Goal: Task Accomplishment & Management: Complete application form

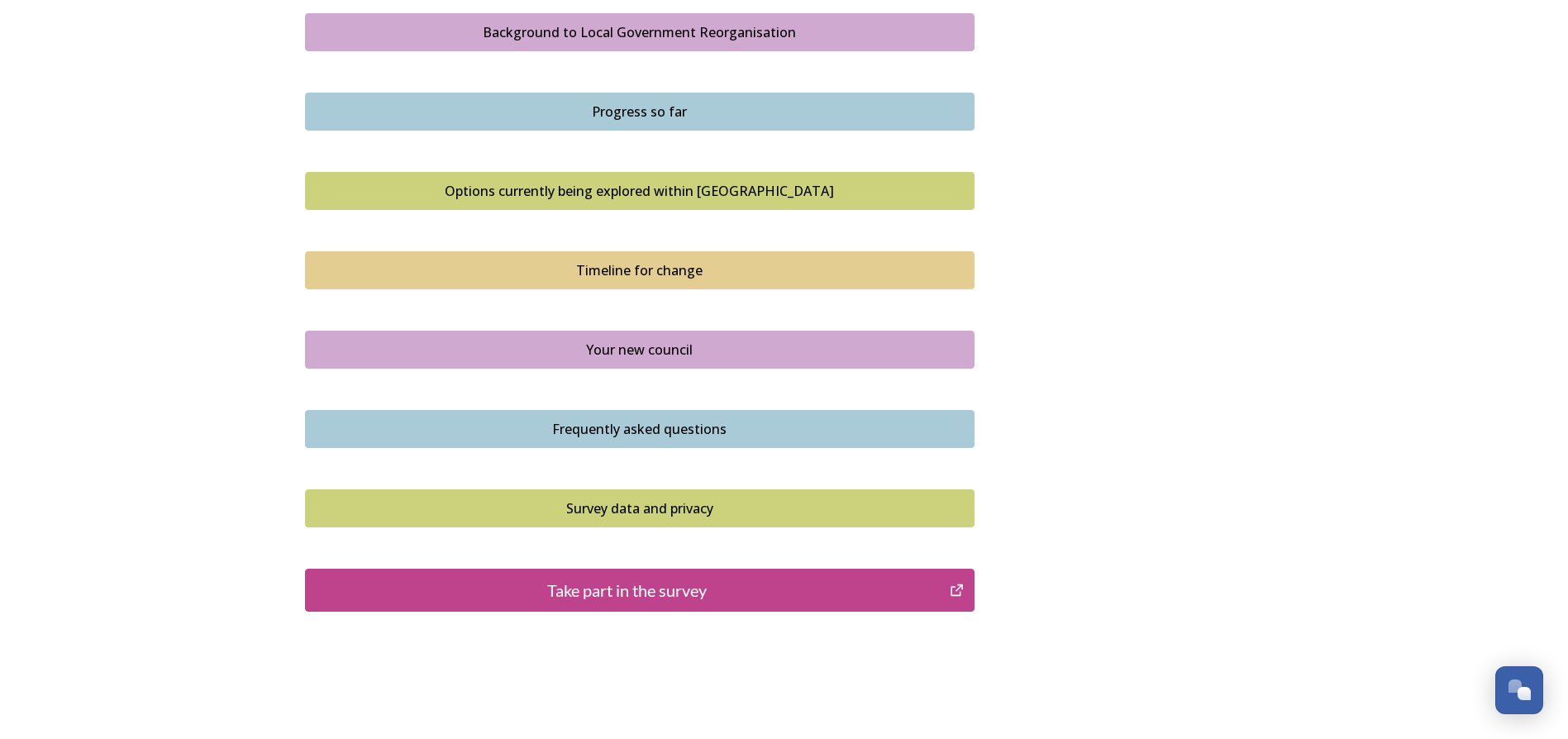
scroll to position [957, 0]
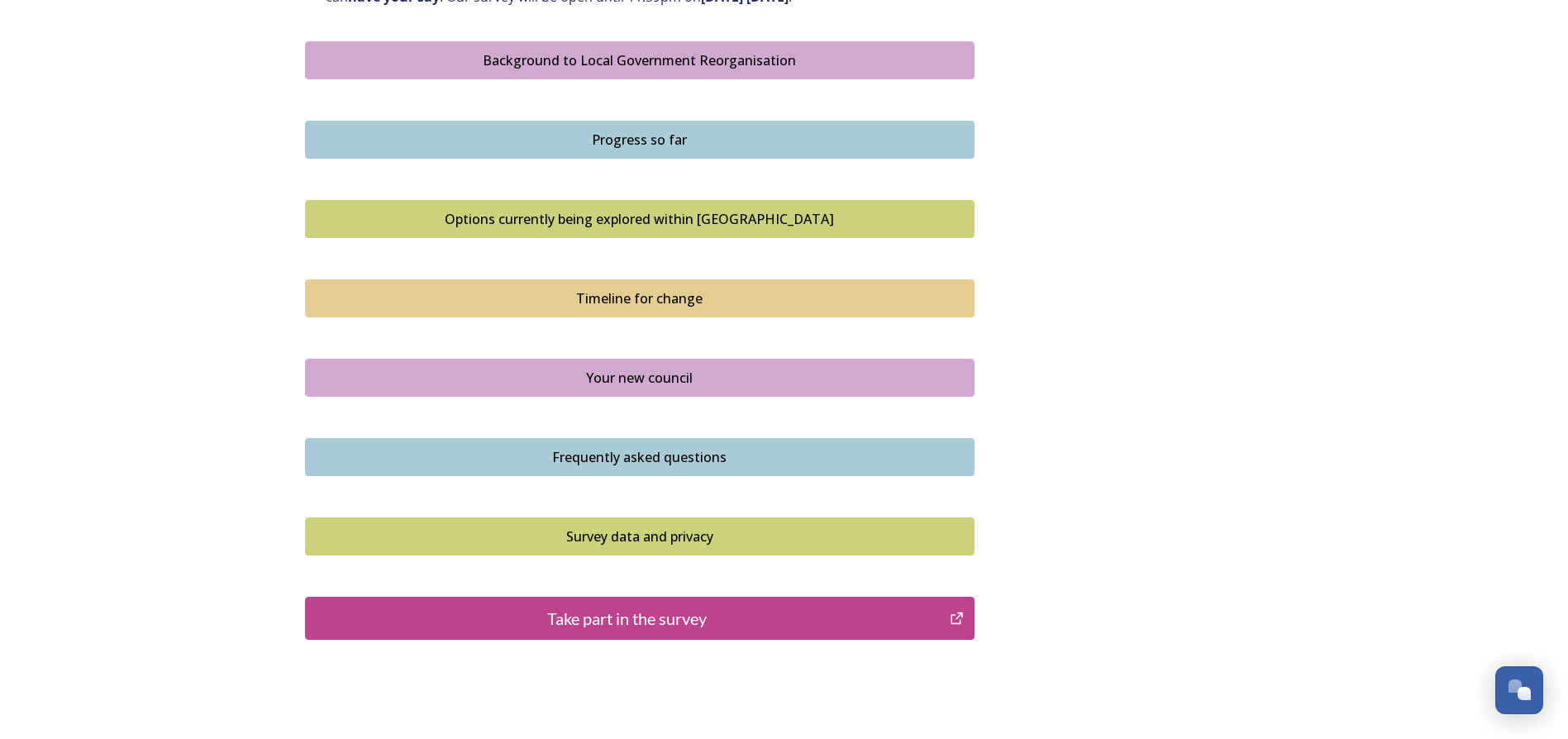
click at [655, 616] on div "Take part in the survey" at bounding box center [628, 618] width 627 height 25
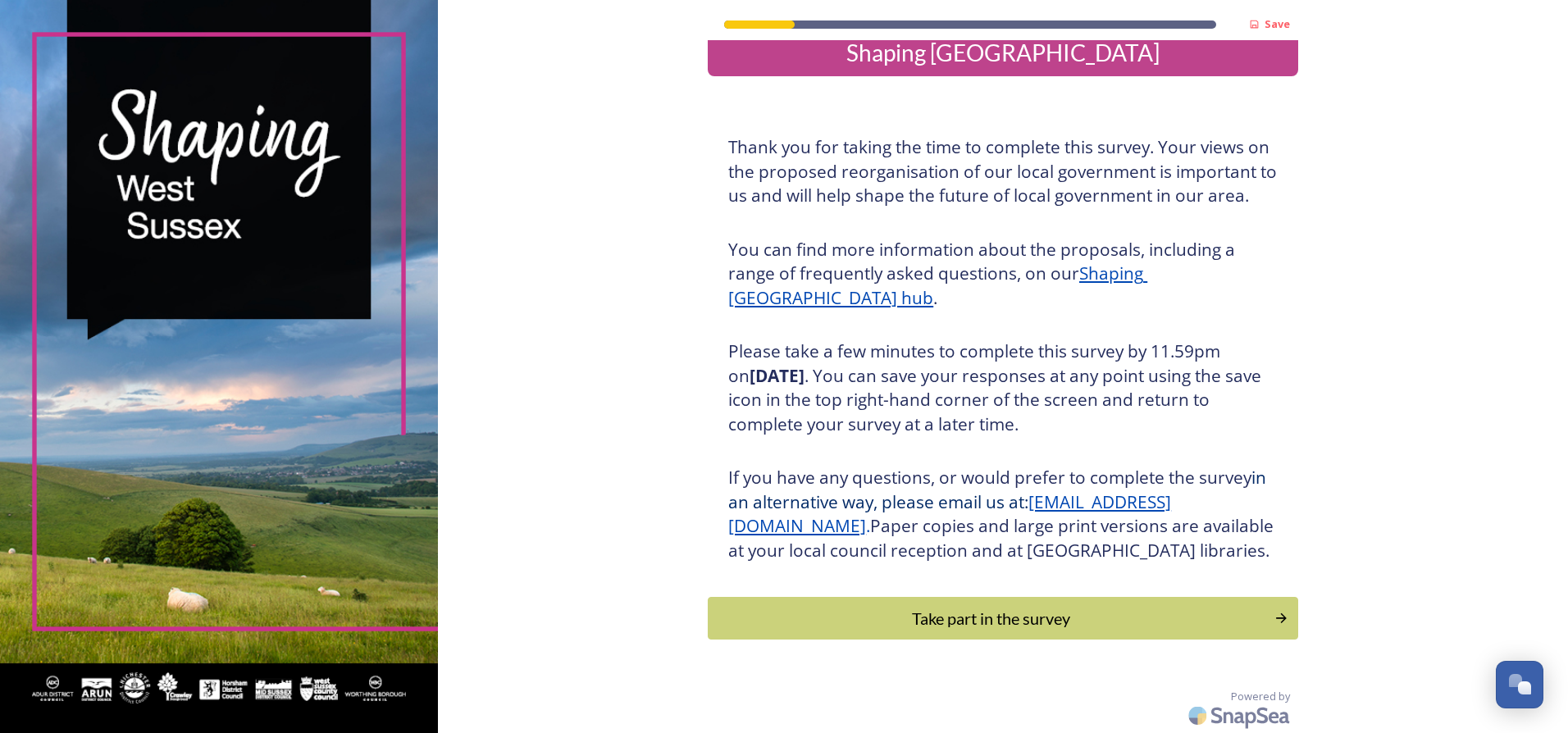
scroll to position [55, 0]
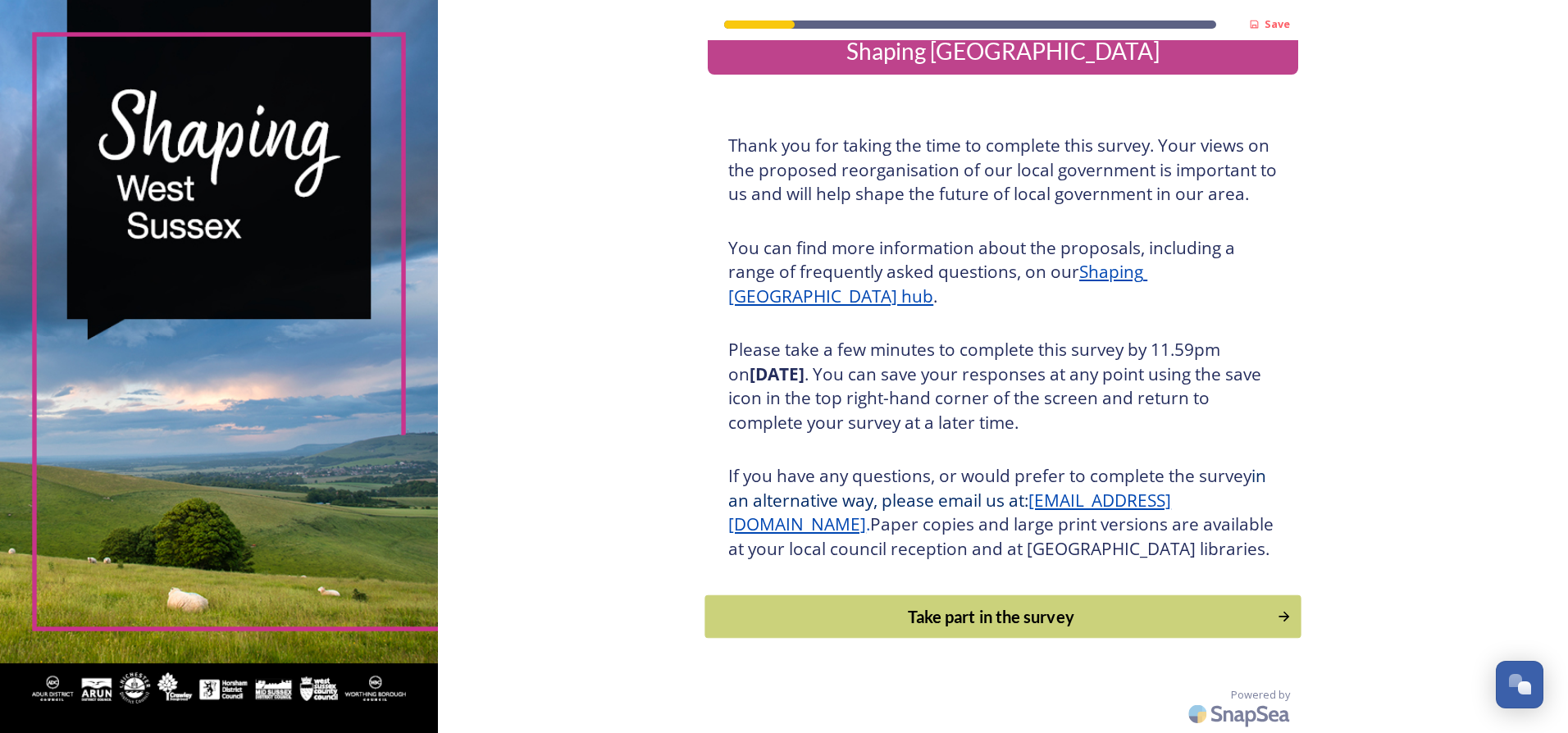
click at [935, 609] on div "Take part in the survey" at bounding box center [991, 616] width 555 height 24
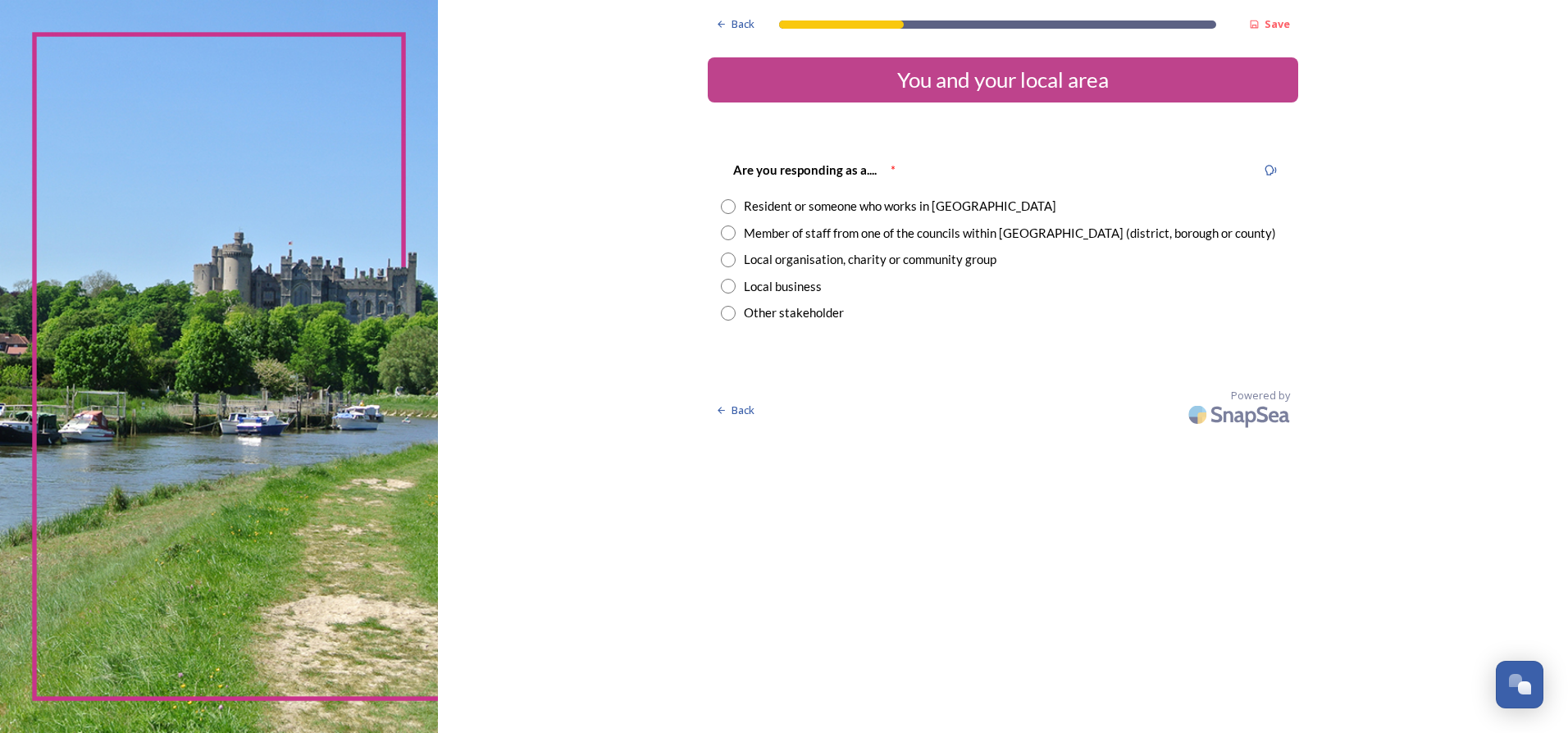
click at [729, 232] on input "radio" at bounding box center [728, 233] width 14 height 14
radio input "true"
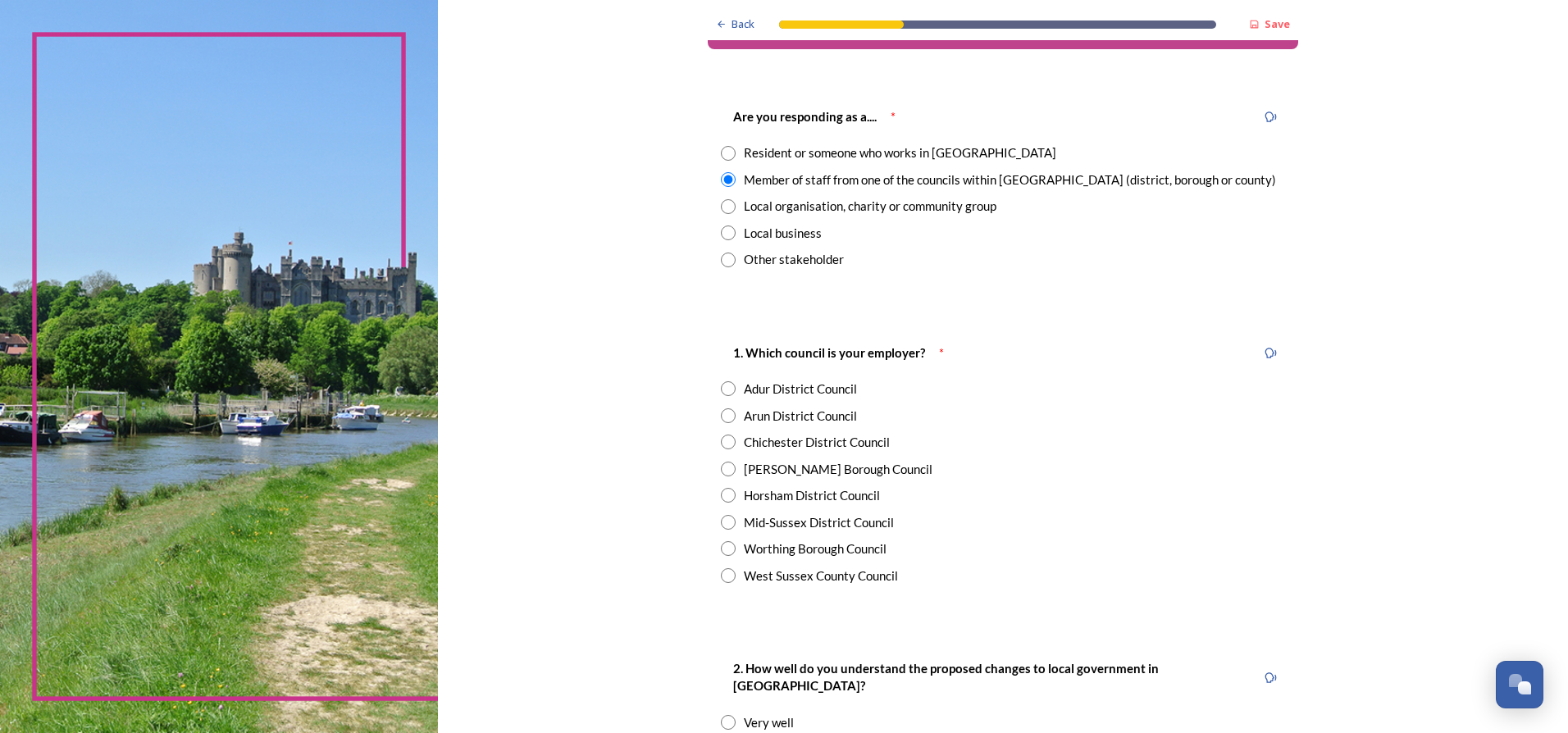
scroll to position [82, 0]
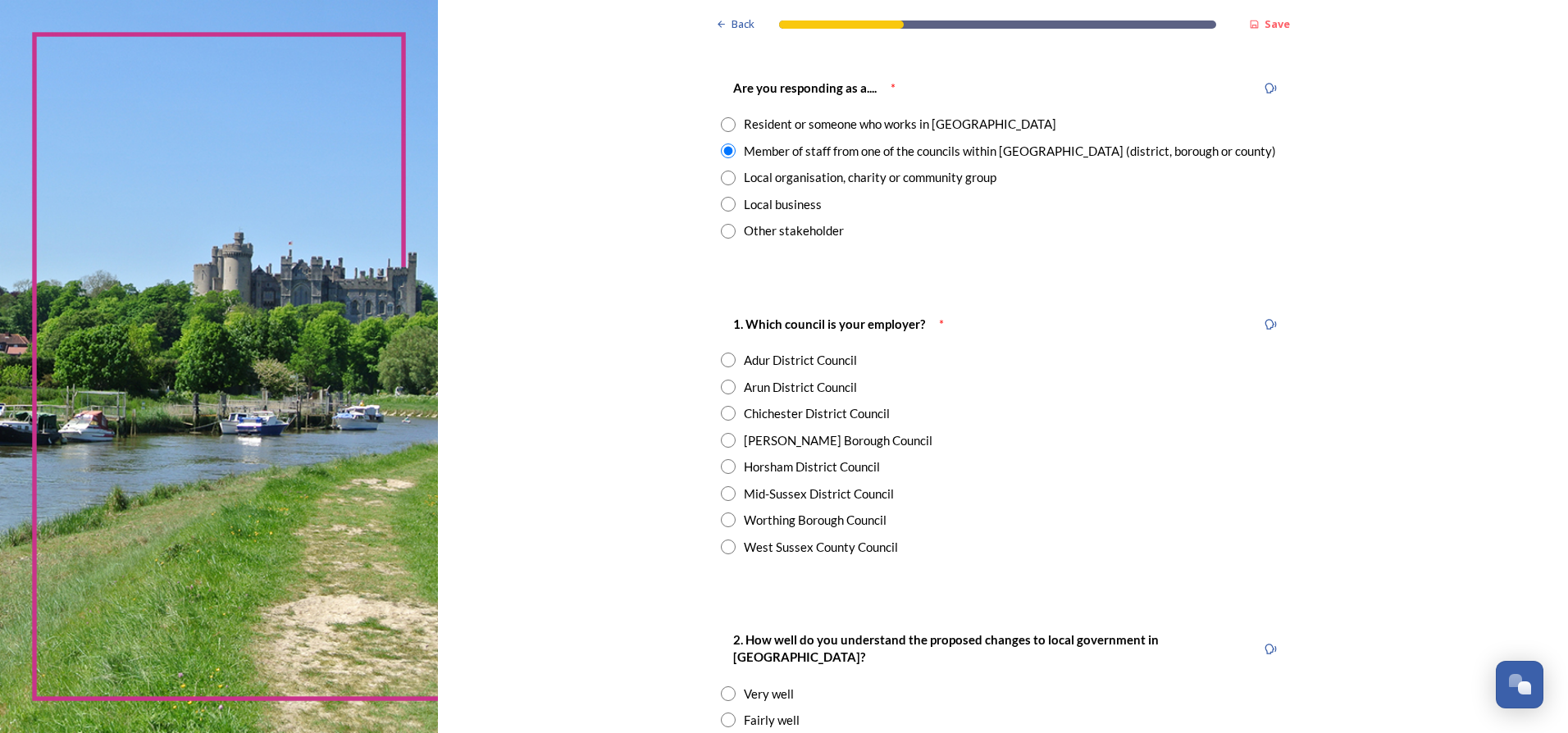
click at [723, 443] on input "radio" at bounding box center [728, 440] width 14 height 14
radio input "true"
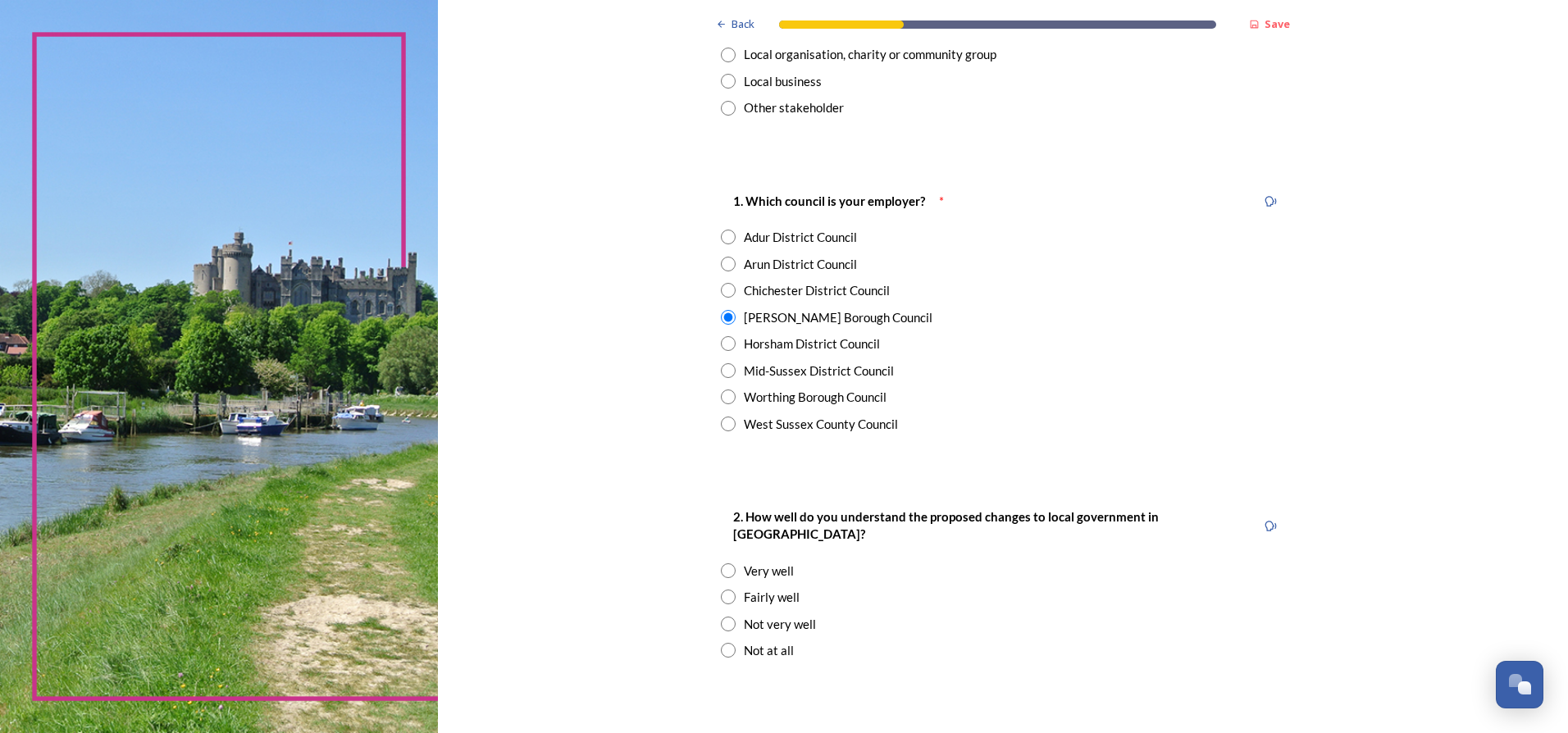
scroll to position [246, 0]
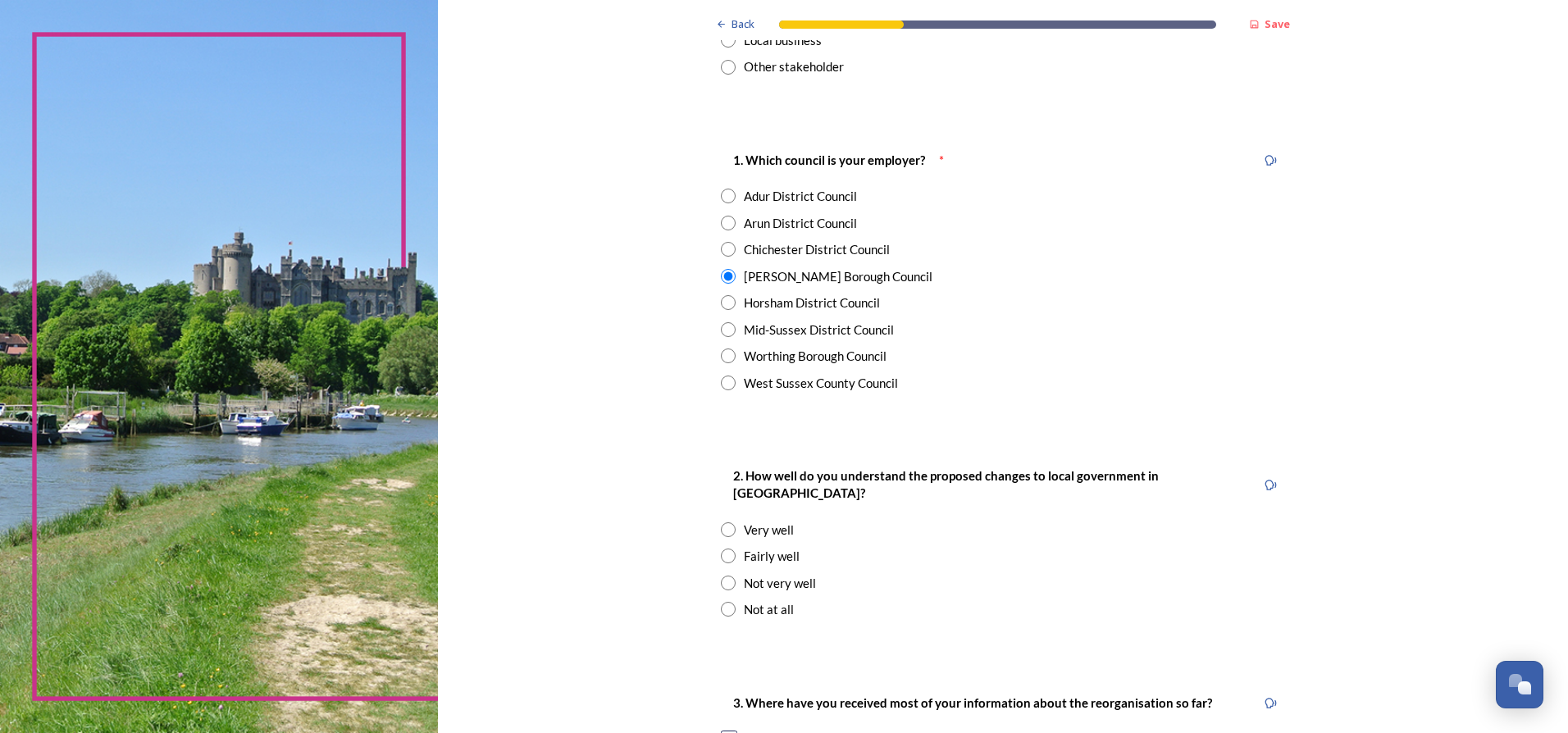
click at [727, 548] on input "radio" at bounding box center [728, 555] width 14 height 14
radio input "true"
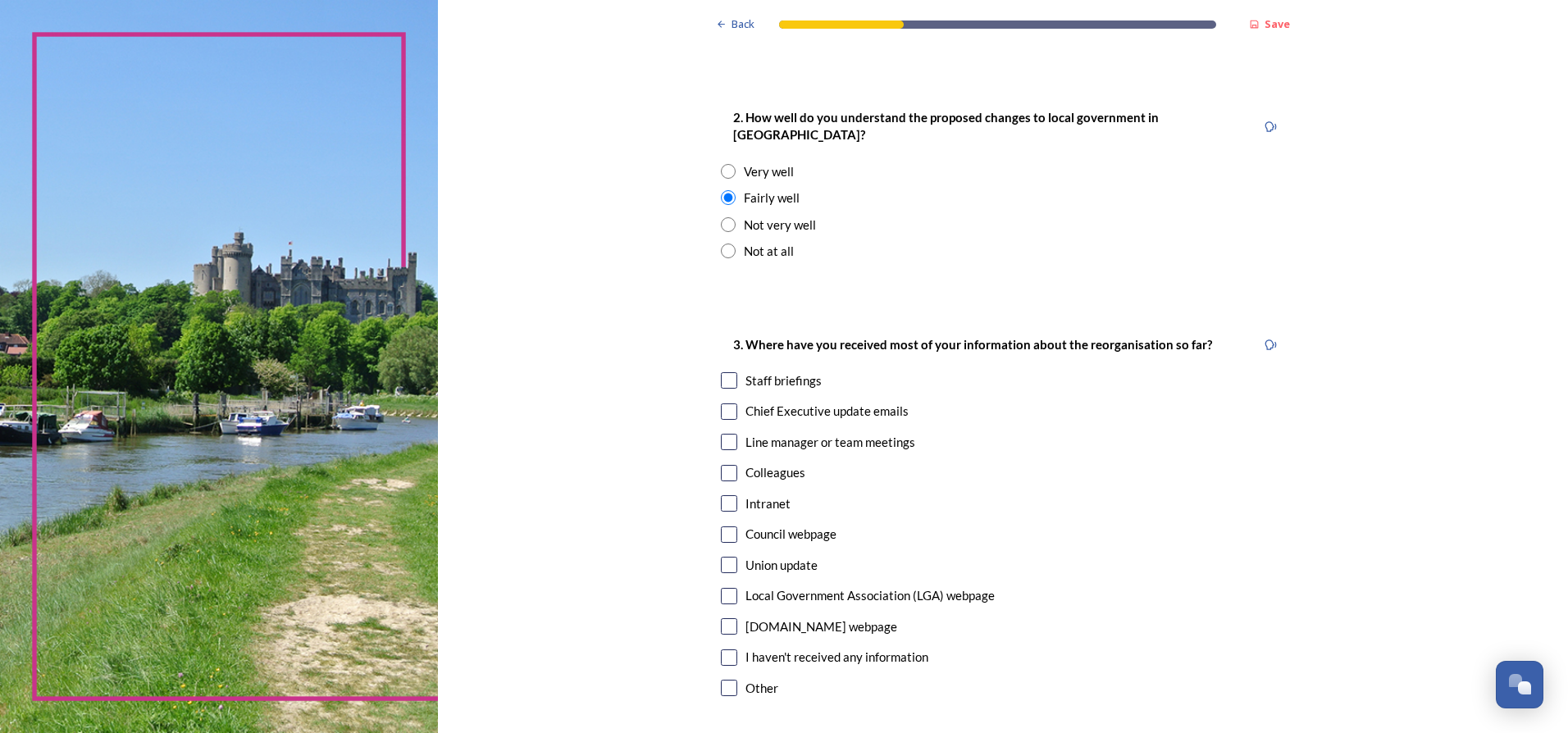
scroll to position [655, 0]
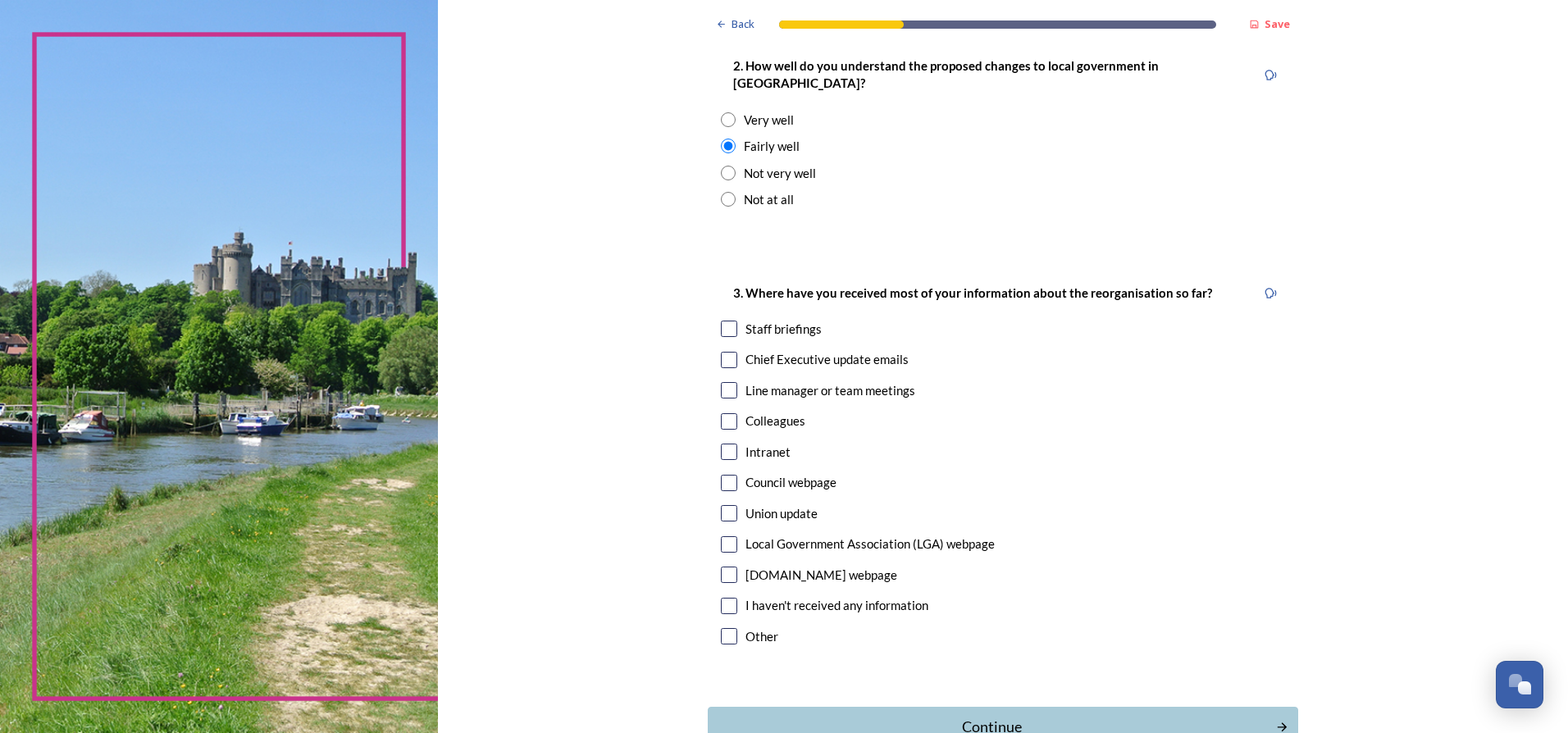
click at [723, 352] on input "checkbox" at bounding box center [729, 360] width 16 height 16
checkbox input "true"
click at [724, 444] on input "checkbox" at bounding box center [729, 452] width 16 height 16
checkbox input "true"
click at [728, 382] on input "checkbox" at bounding box center [729, 390] width 16 height 16
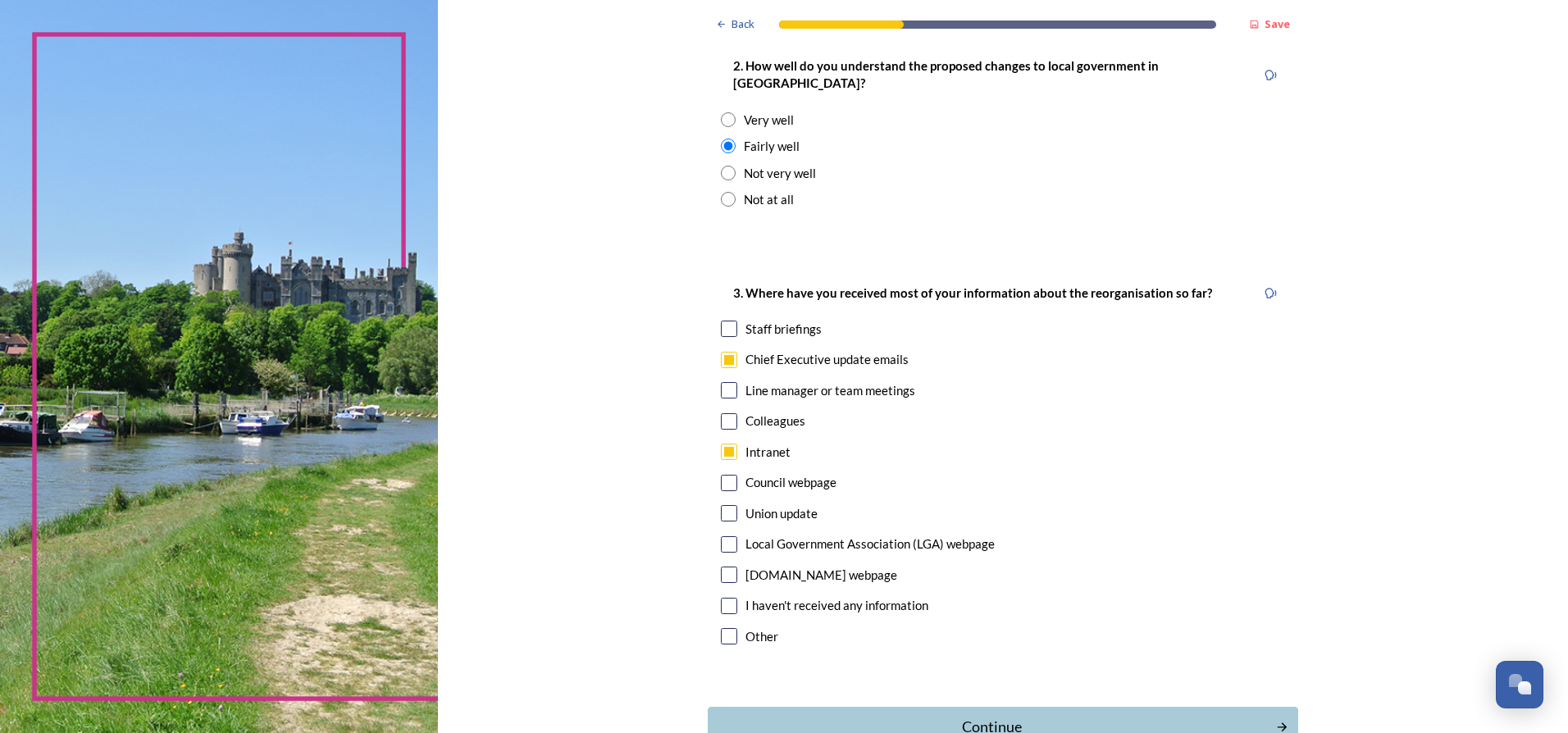
checkbox input "true"
click at [727, 321] on input "checkbox" at bounding box center [729, 329] width 16 height 16
checkbox input "true"
click at [728, 413] on input "checkbox" at bounding box center [729, 421] width 16 height 16
checkbox input "true"
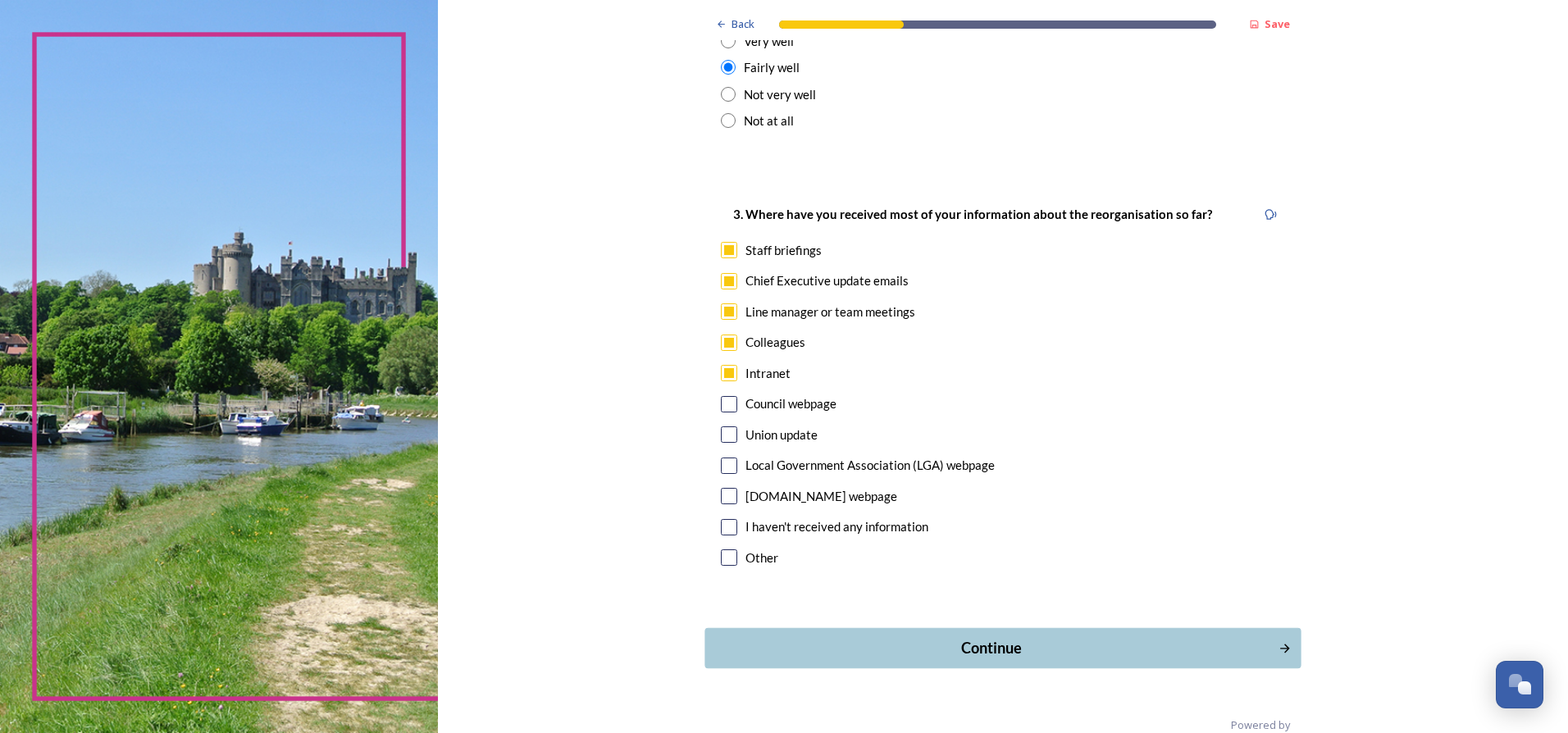
scroll to position [738, 0]
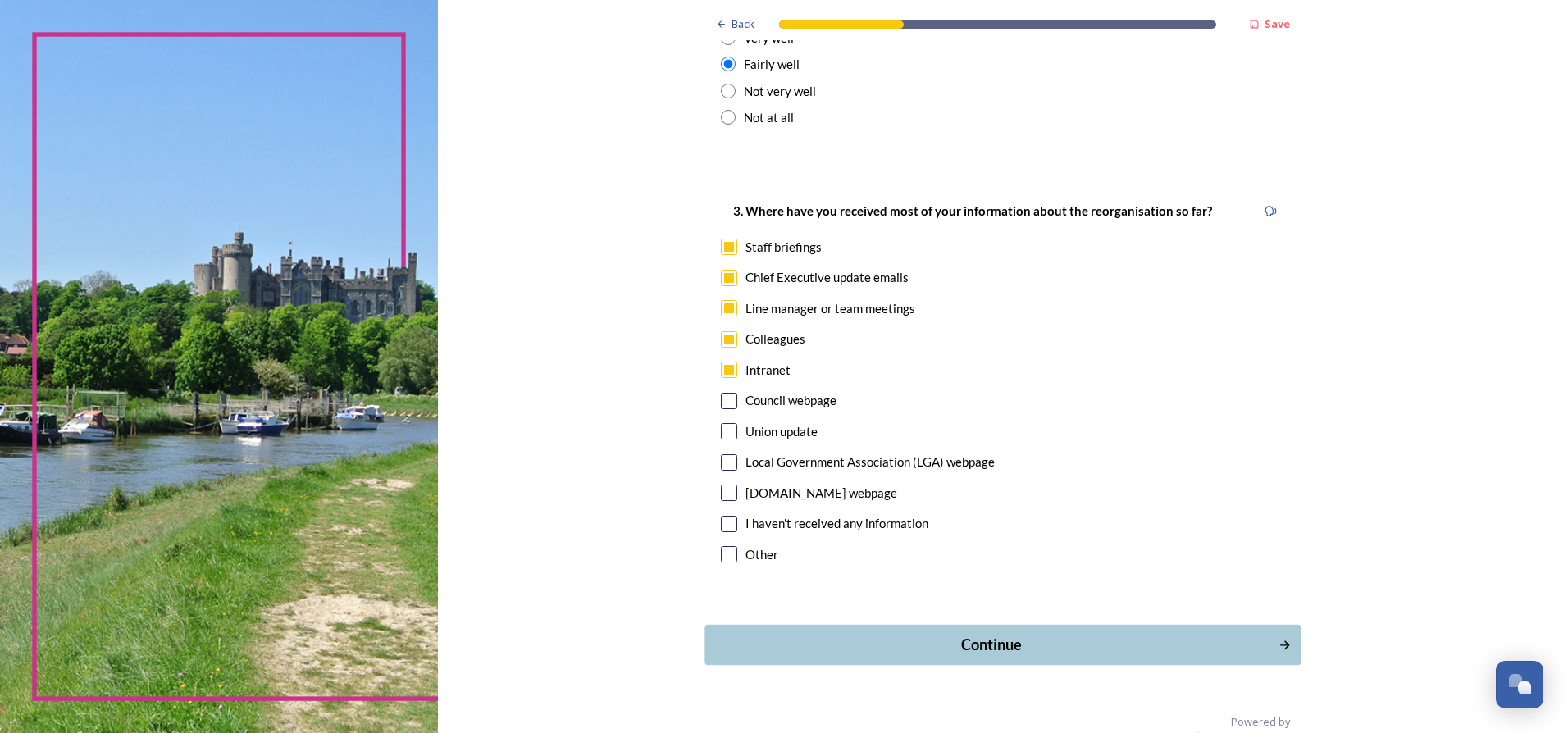
click at [984, 634] on div "Continue" at bounding box center [992, 645] width 555 height 23
